Goal: Information Seeking & Learning: Compare options

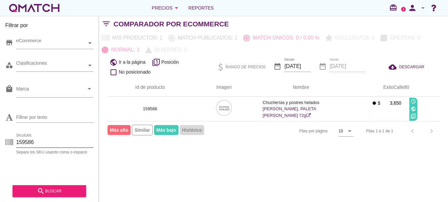
drag, startPoint x: 38, startPoint y: 136, endPoint x: 38, endPoint y: 140, distance: 4.0
click at [38, 138] on div "SKU/EAN 159586 Separe los SKU usando coma o espacio" at bounding box center [49, 143] width 88 height 21
drag, startPoint x: 36, startPoint y: 144, endPoint x: 1, endPoint y: 143, distance: 35.3
click at [1, 143] on div "Filtrar por store eCommerce category Clasificaciones local_mall Marca arrow_dro…" at bounding box center [49, 109] width 99 height 186
paste input "946491"
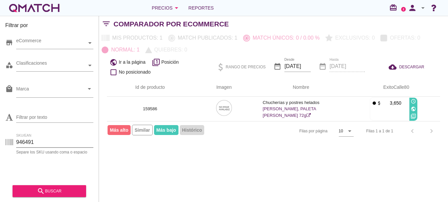
type input "946491"
click at [48, 190] on div "search buscar" at bounding box center [49, 191] width 63 height 8
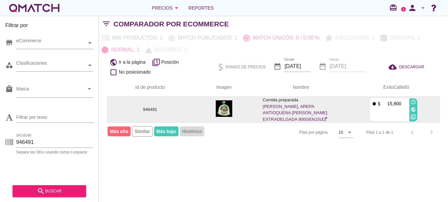
click at [223, 110] on img at bounding box center [224, 108] width 16 height 16
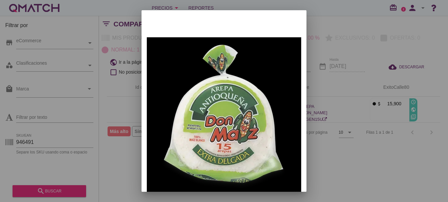
click at [324, 175] on div at bounding box center [224, 101] width 448 height 202
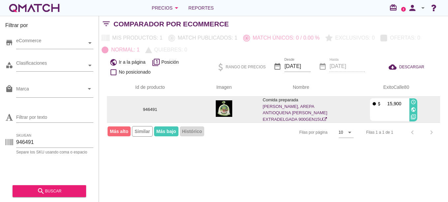
click at [150, 107] on p "946491" at bounding box center [150, 109] width 71 height 7
click at [150, 108] on p "946491" at bounding box center [150, 109] width 71 height 7
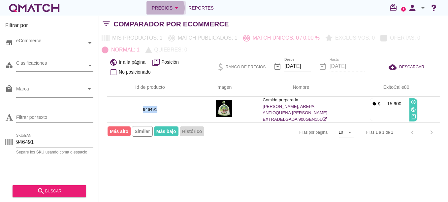
click at [168, 2] on button "Precios arrow_drop_down" at bounding box center [165, 7] width 39 height 13
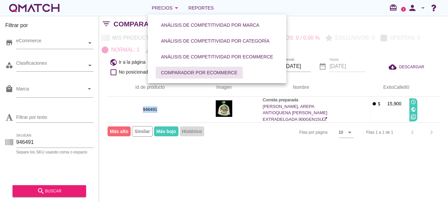
click at [184, 74] on div "Comparador por eCommerce" at bounding box center [199, 72] width 77 height 7
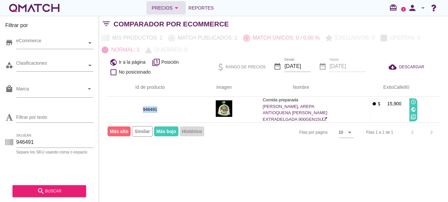
click at [170, 7] on div "Precios arrow_drop_down" at bounding box center [166, 8] width 29 height 8
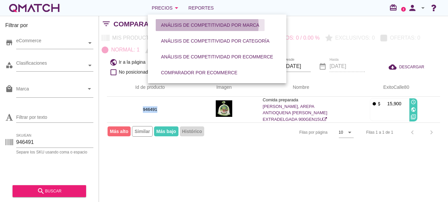
click at [176, 26] on div "Análisis de competitividad por marca" at bounding box center [210, 25] width 98 height 7
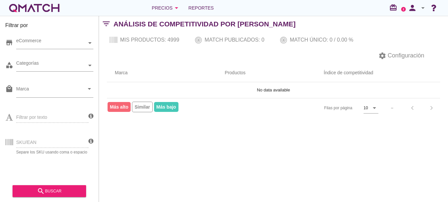
click at [45, 142] on div "SKU/EAN Separe los SKU usando coma o espacio" at bounding box center [46, 141] width 83 height 25
click at [28, 142] on div "SKU/EAN Separe los SKU usando coma o espacio" at bounding box center [46, 141] width 83 height 25
click at [40, 43] on div "eCommerce" at bounding box center [51, 43] width 71 height 7
click at [88, 143] on div "SKU/EAN Separe los SKU usando coma o espacio" at bounding box center [46, 141] width 83 height 25
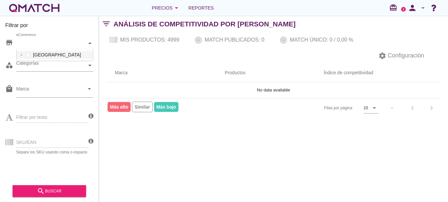
click at [83, 44] on div "eCommerce" at bounding box center [51, 43] width 71 height 7
click at [21, 55] on icon at bounding box center [21, 54] width 2 height 3
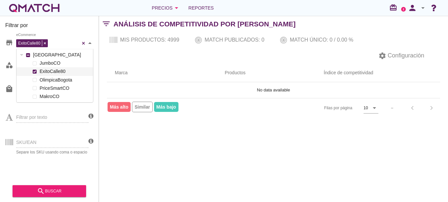
click at [37, 71] on div at bounding box center [34, 71] width 7 height 8
click at [44, 136] on div "SKU/EAN Separe los SKU usando coma o espacio" at bounding box center [46, 141] width 83 height 25
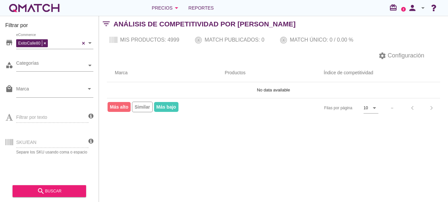
click at [41, 140] on div "SKU/EAN Separe los SKU usando coma o espacio" at bounding box center [46, 141] width 83 height 25
click at [173, 10] on icon "arrow_drop_down" at bounding box center [176, 8] width 8 height 8
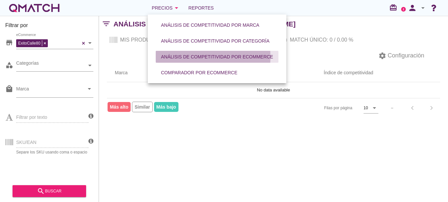
click at [192, 52] on button "Análisis de competitividad por eCommerce" at bounding box center [217, 57] width 123 height 12
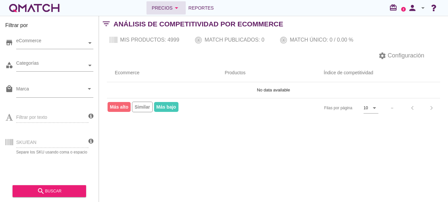
click at [168, 9] on div "Precios arrow_drop_down" at bounding box center [166, 8] width 29 height 8
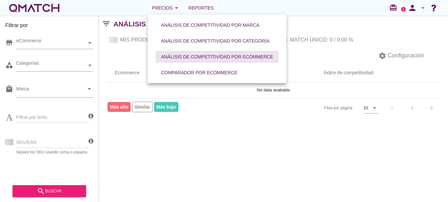
click at [193, 56] on div "Análisis de competitividad por eCommerce" at bounding box center [217, 56] width 112 height 7
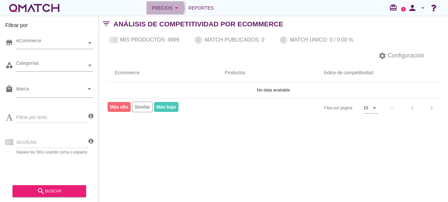
click at [165, 14] on button "Precios arrow_drop_down" at bounding box center [165, 7] width 39 height 13
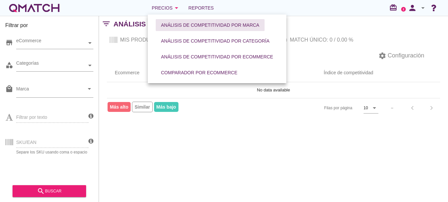
click at [178, 27] on div "Análisis de competitividad por marca" at bounding box center [210, 25] width 98 height 7
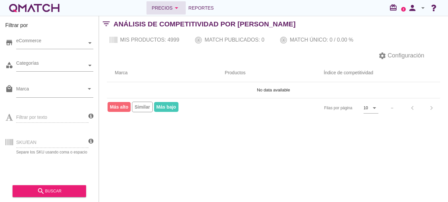
click at [166, 6] on div "Precios arrow_drop_down" at bounding box center [166, 8] width 29 height 8
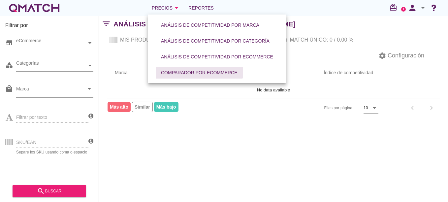
click at [184, 72] on div "Comparador por eCommerce" at bounding box center [199, 72] width 77 height 7
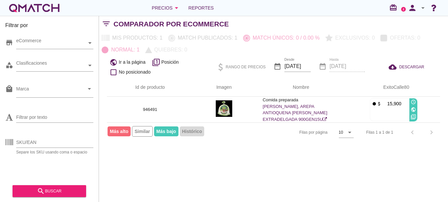
click at [56, 136] on div "SKU/EAN Separe los SKU usando coma o espacio" at bounding box center [49, 143] width 88 height 21
click at [55, 142] on input "SKU/EAN" at bounding box center [54, 142] width 77 height 11
paste input "83863"
type input "83863"
click at [50, 193] on div "search buscar" at bounding box center [49, 191] width 63 height 8
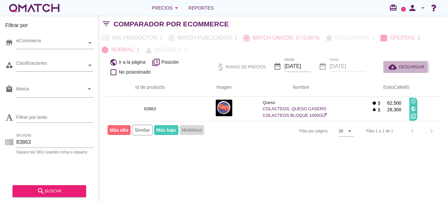
click at [406, 68] on span "DESCARGAR" at bounding box center [411, 67] width 25 height 6
